Goal: Communication & Community: Participate in discussion

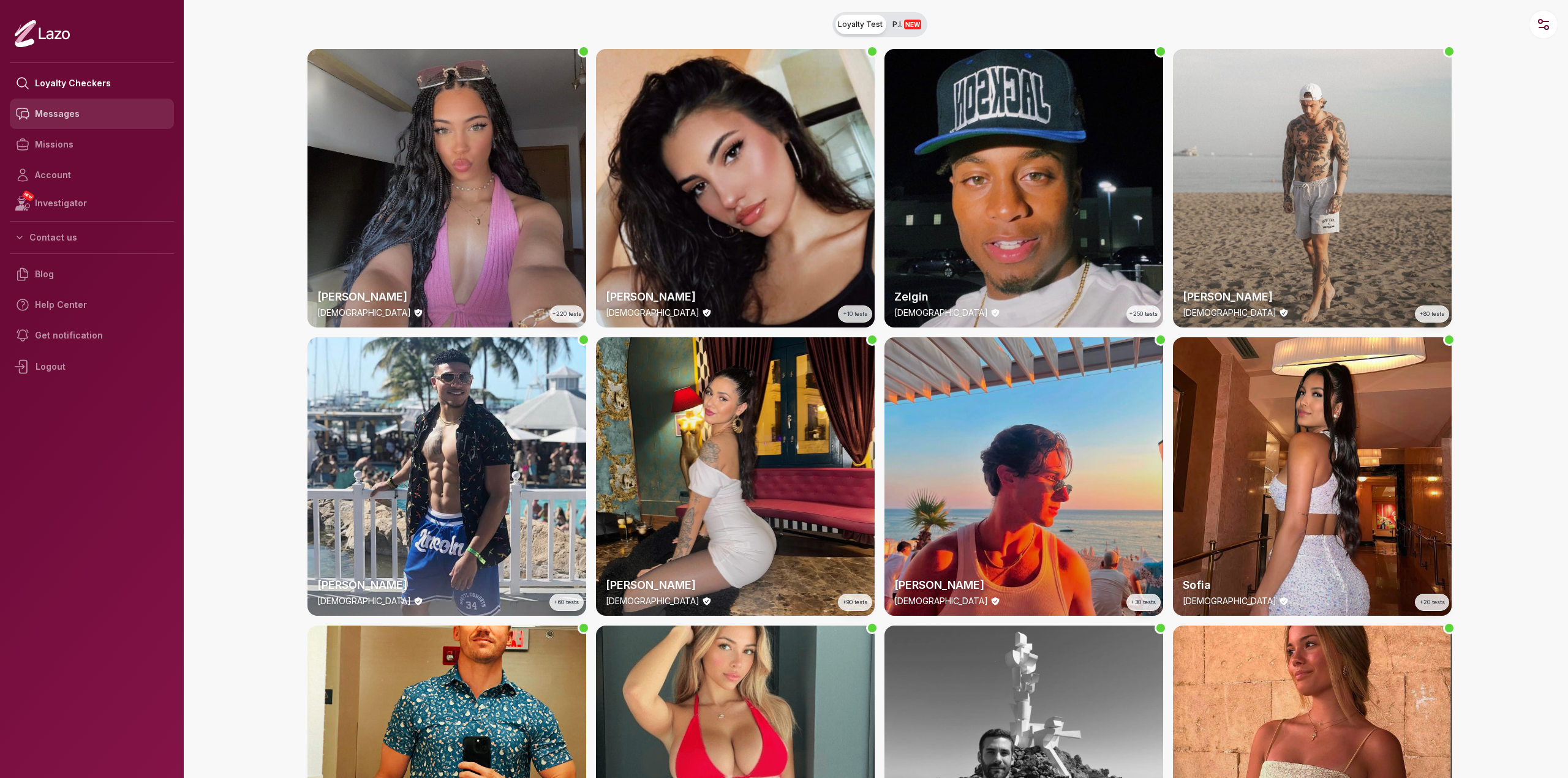
click at [68, 123] on link "Messages" at bounding box center [92, 114] width 164 height 31
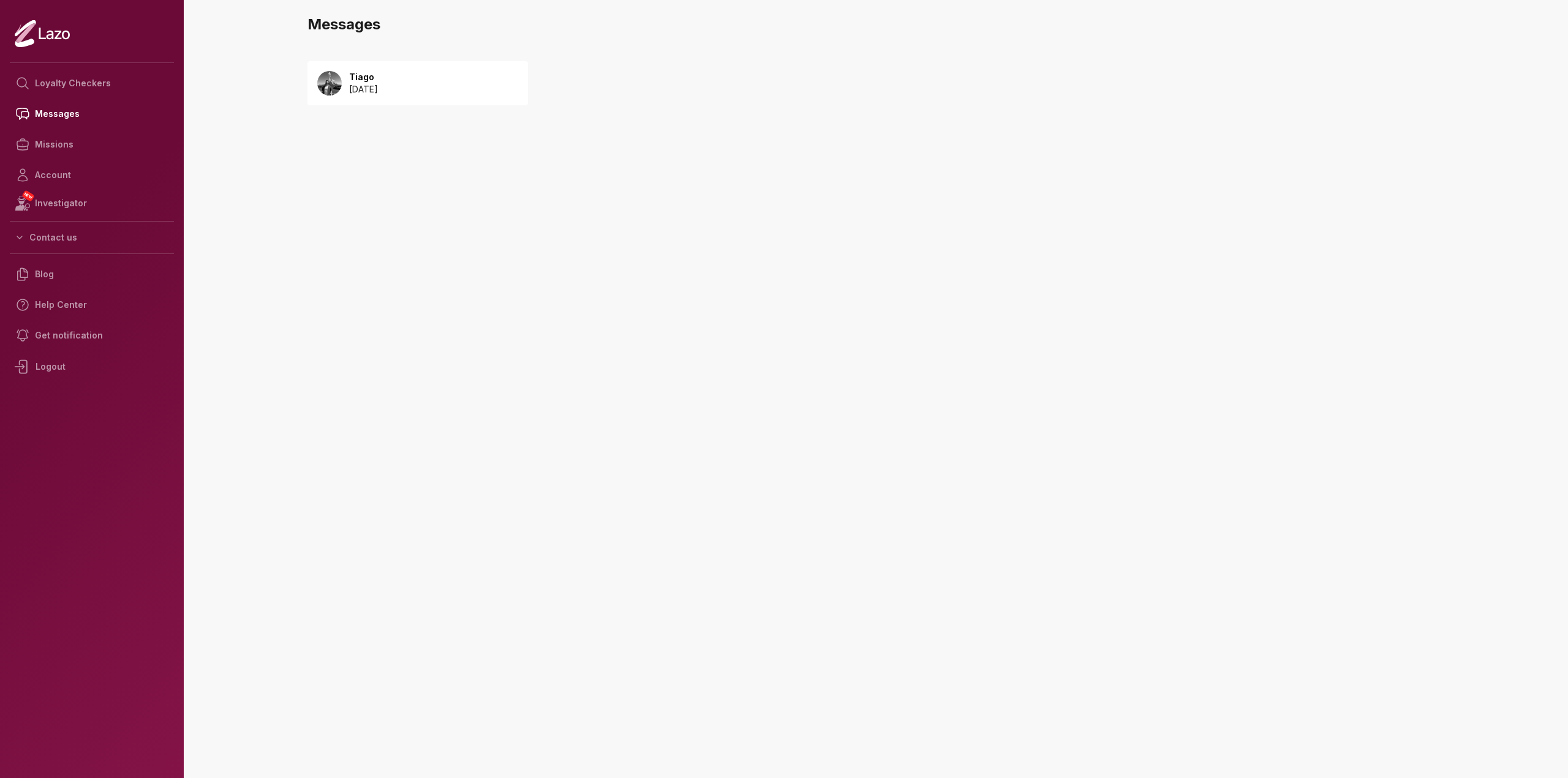
click at [418, 93] on div "Tiago 2025 August 19" at bounding box center [418, 83] width 220 height 44
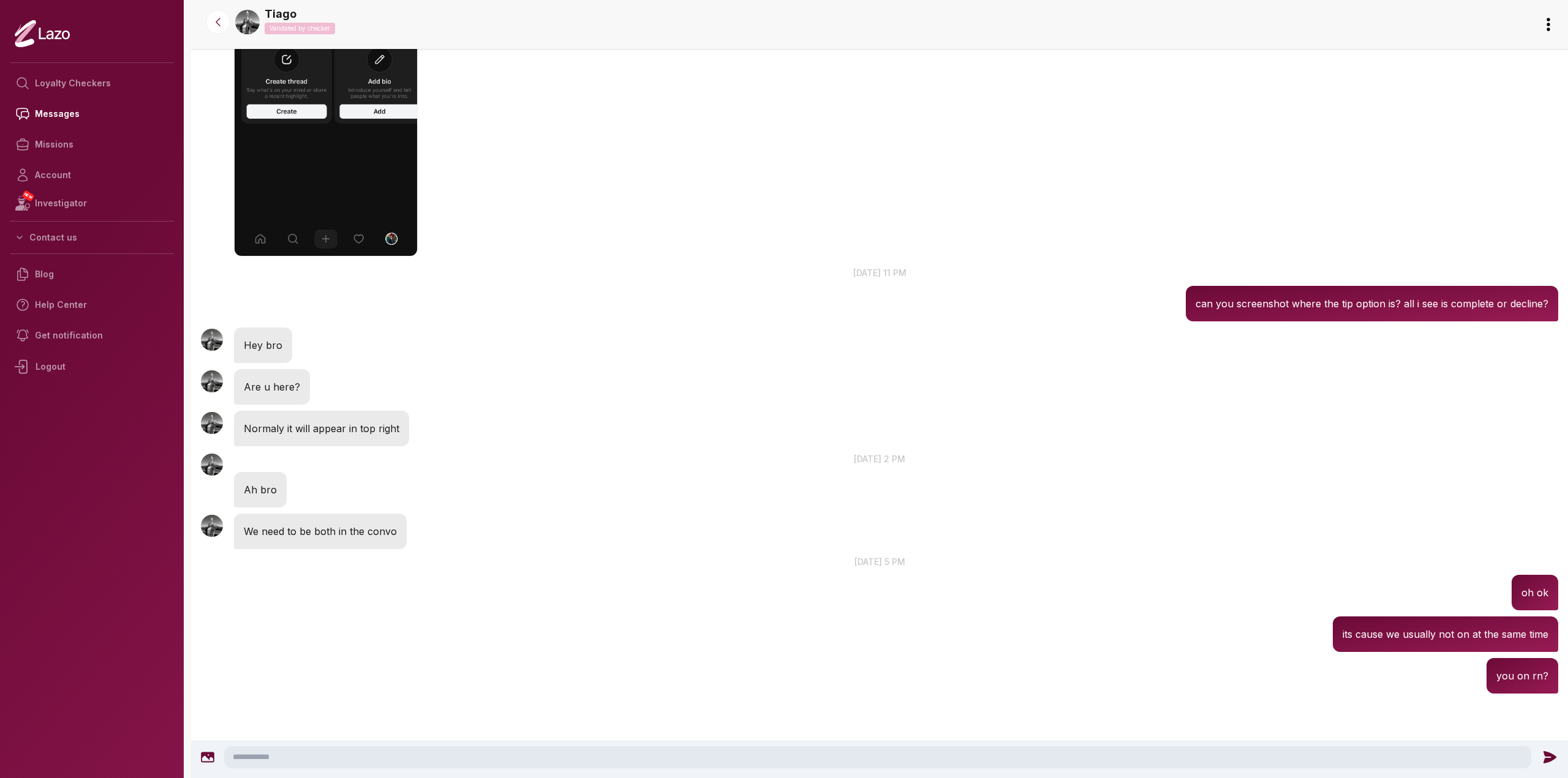
scroll to position [1169, 0]
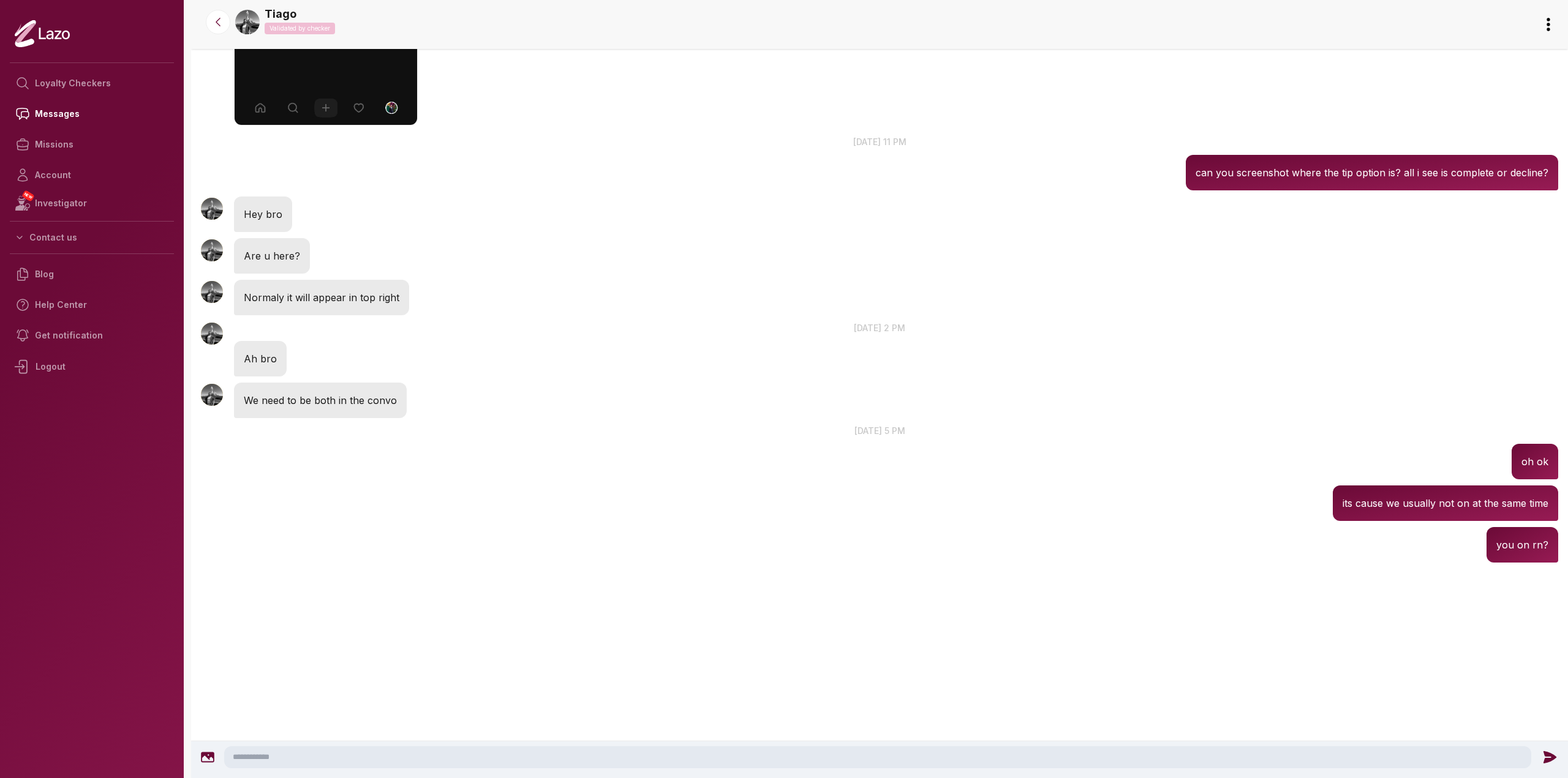
drag, startPoint x: 1150, startPoint y: 362, endPoint x: 1028, endPoint y: 649, distance: 311.9
click at [849, 759] on textarea at bounding box center [878, 757] width 1307 height 22
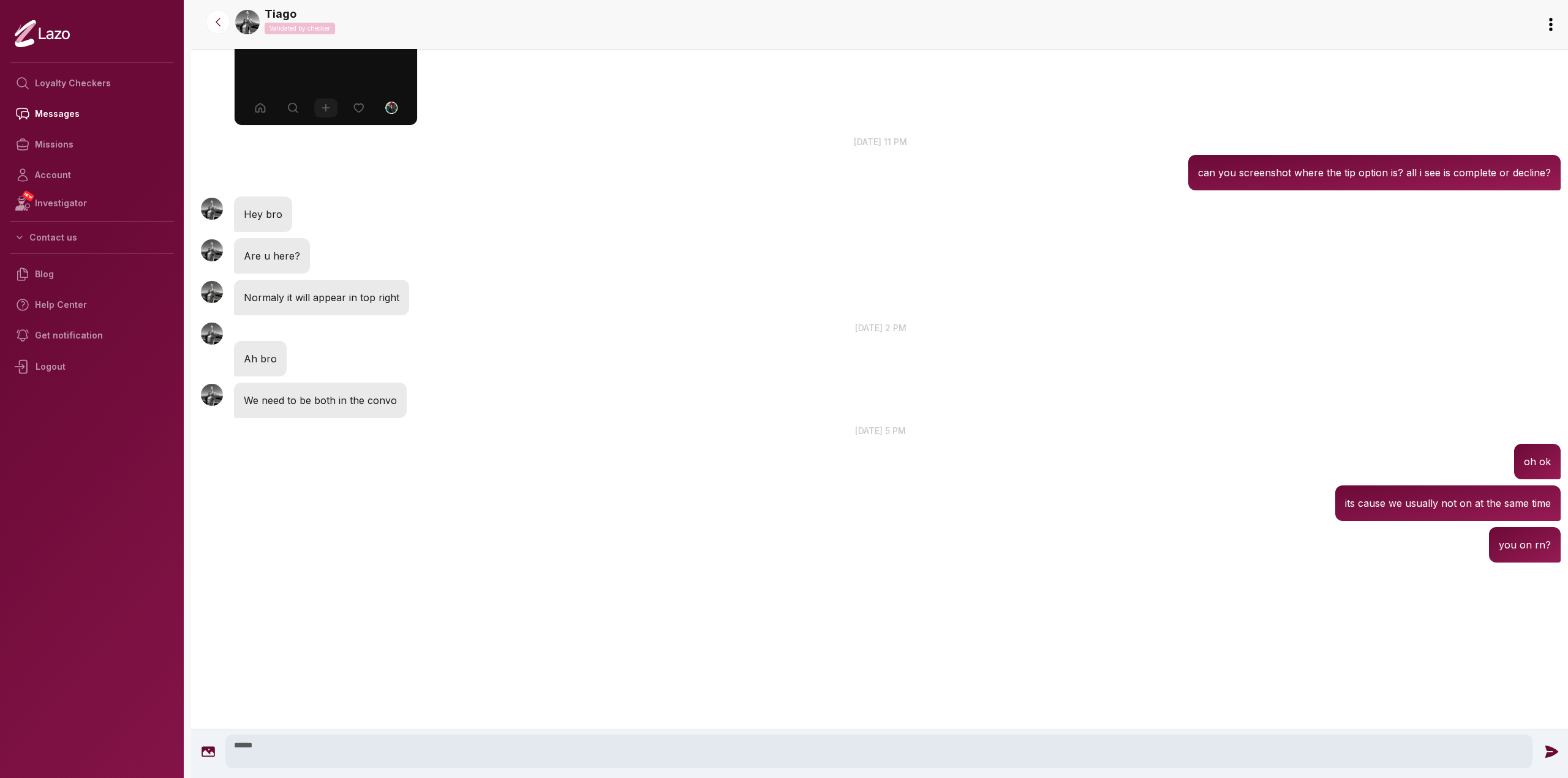
type textarea "*****"
click at [1554, 750] on icon at bounding box center [1551, 751] width 13 height 12
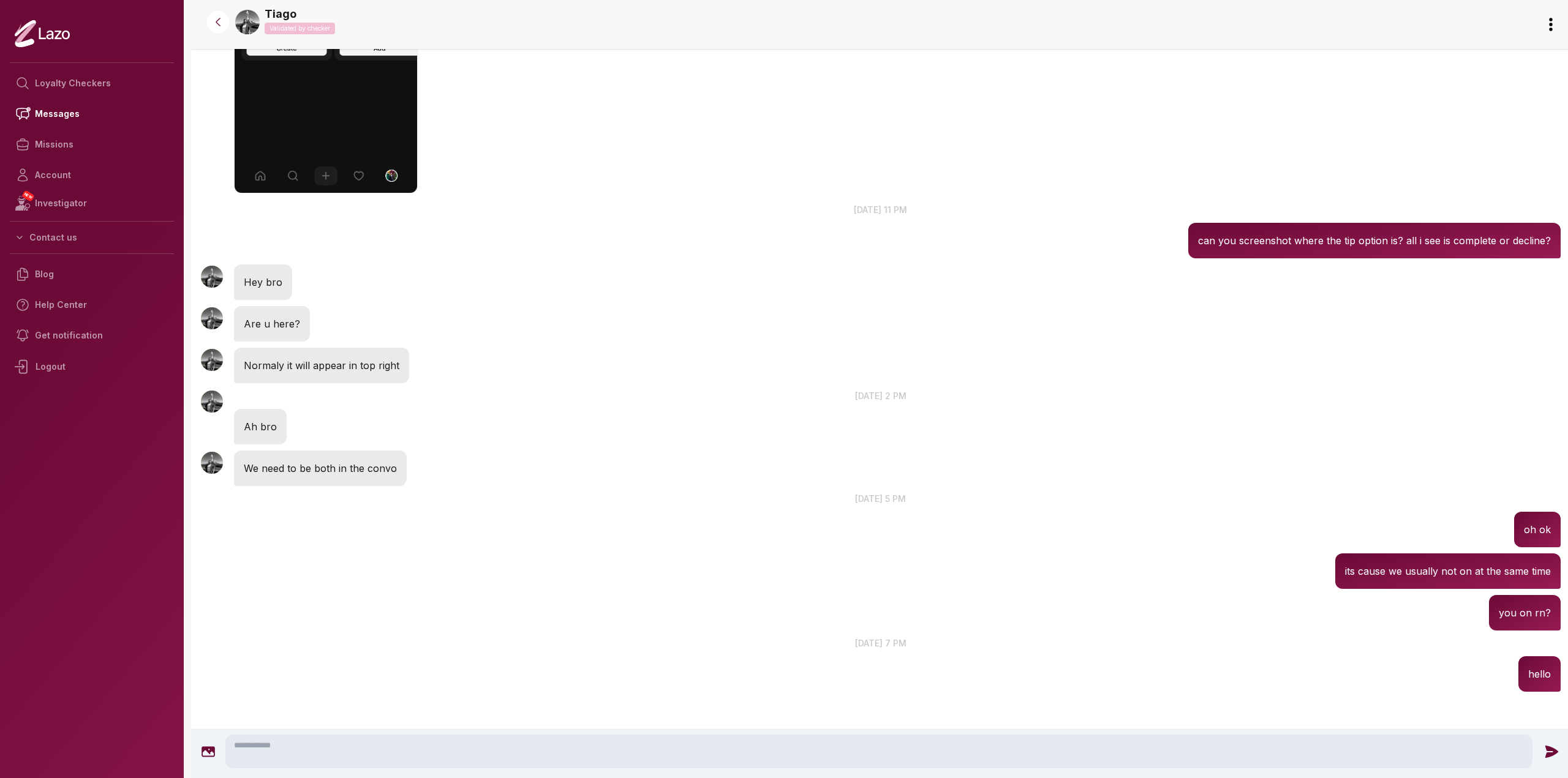
scroll to position [1101, 0]
